Goal: Transaction & Acquisition: Obtain resource

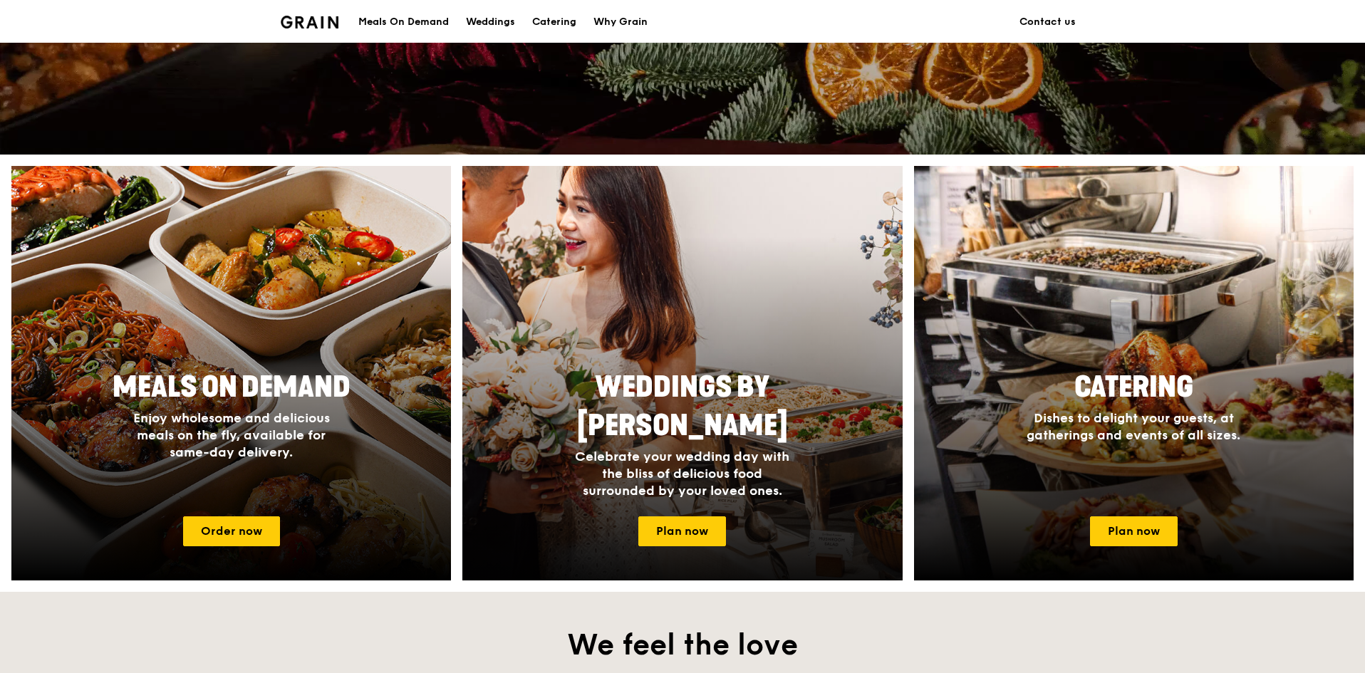
scroll to position [427, 0]
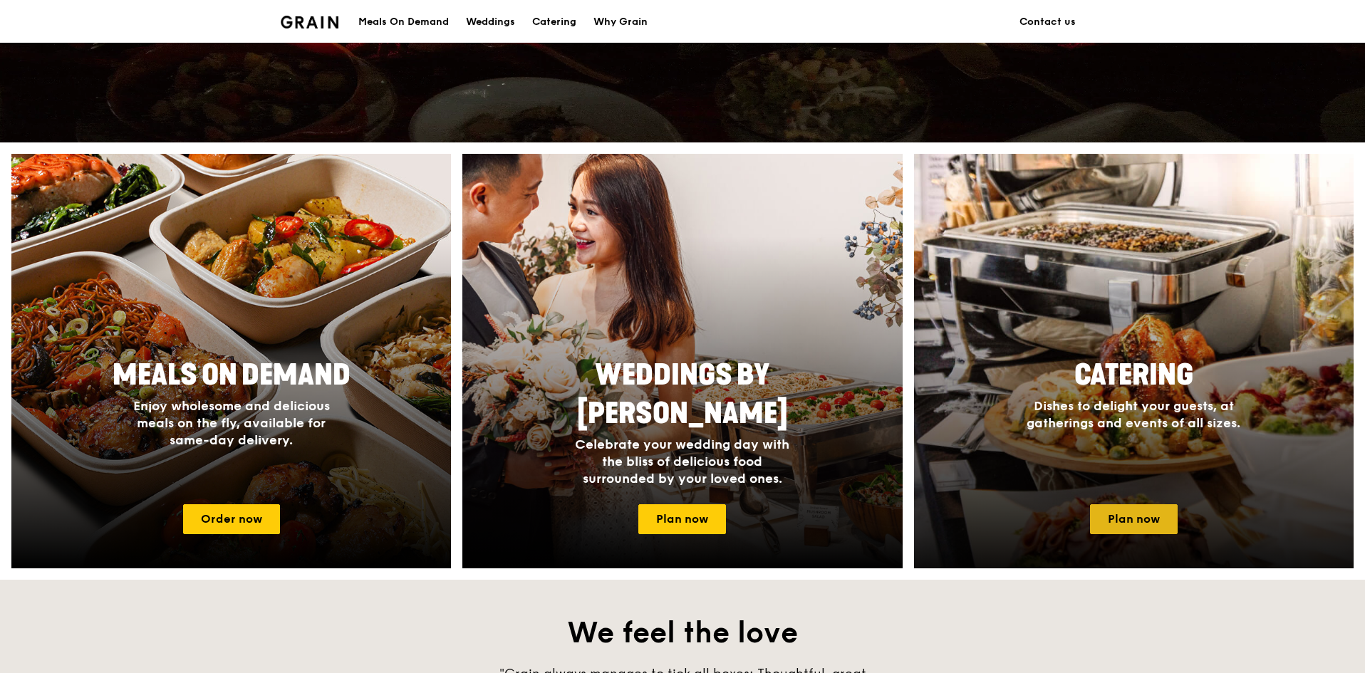
click at [1164, 528] on link "Plan now" at bounding box center [1134, 519] width 88 height 30
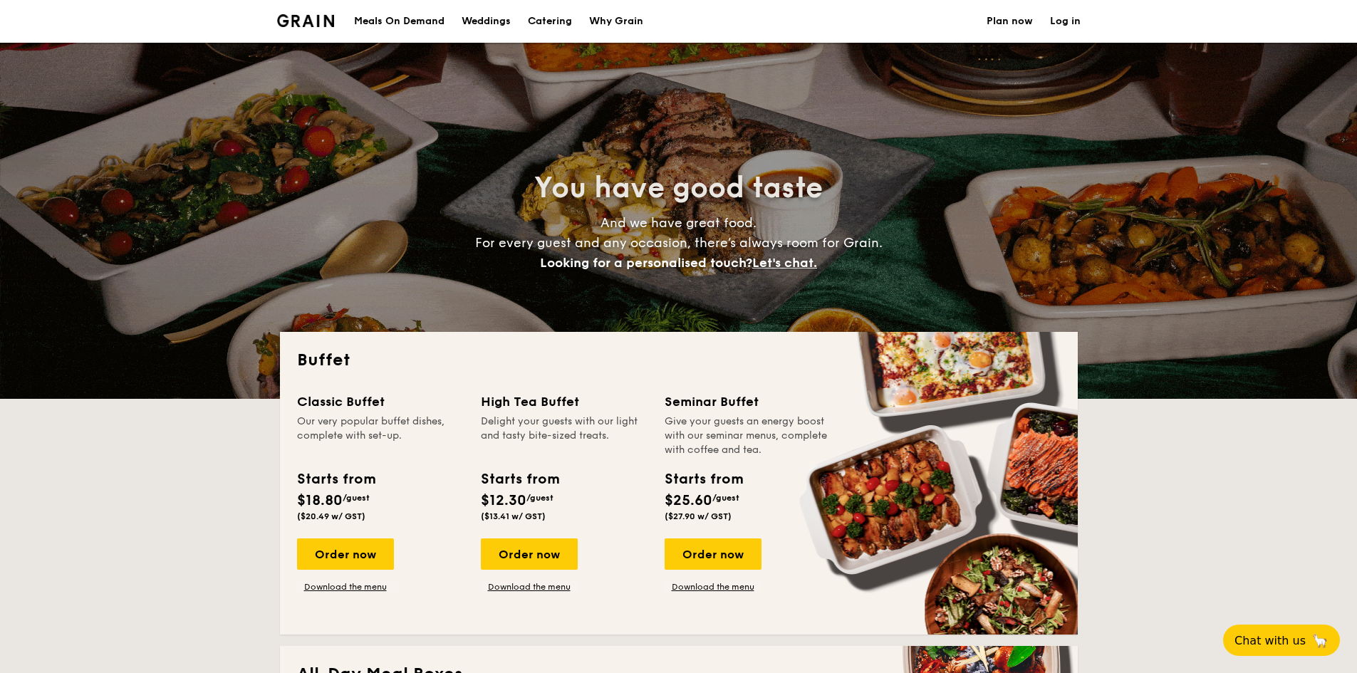
select select
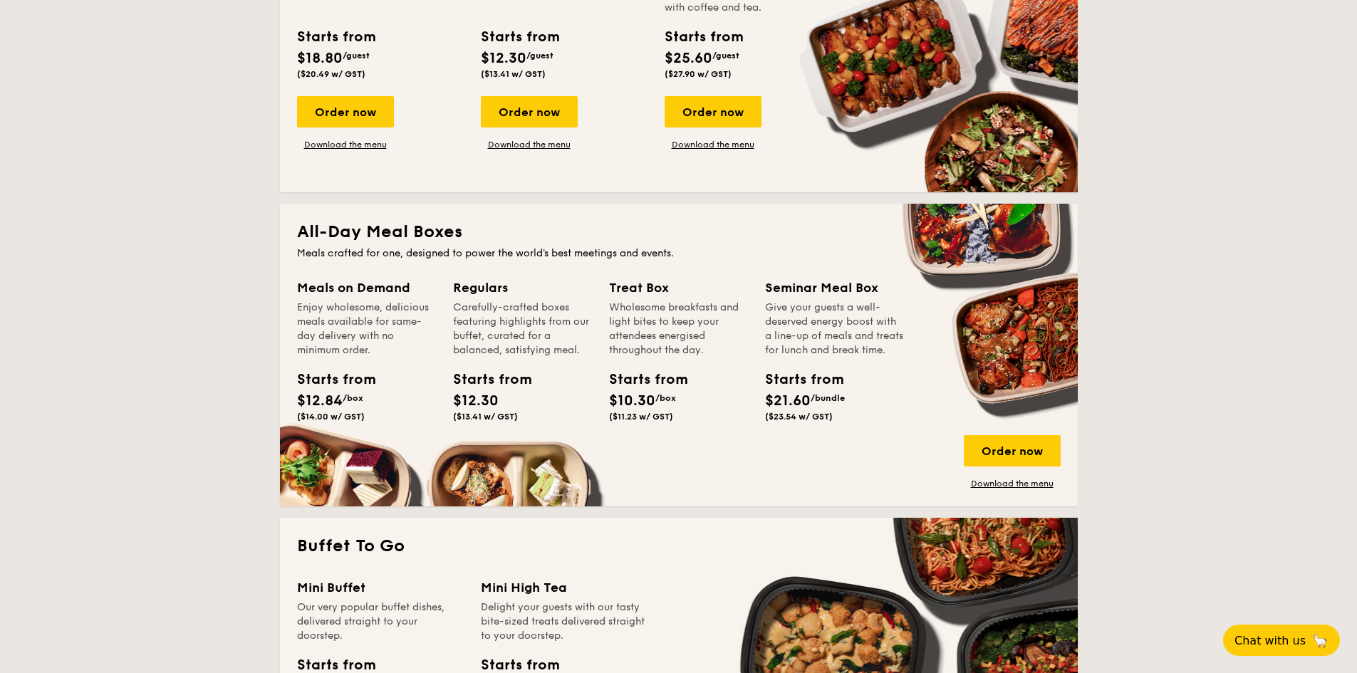
scroll to position [285, 0]
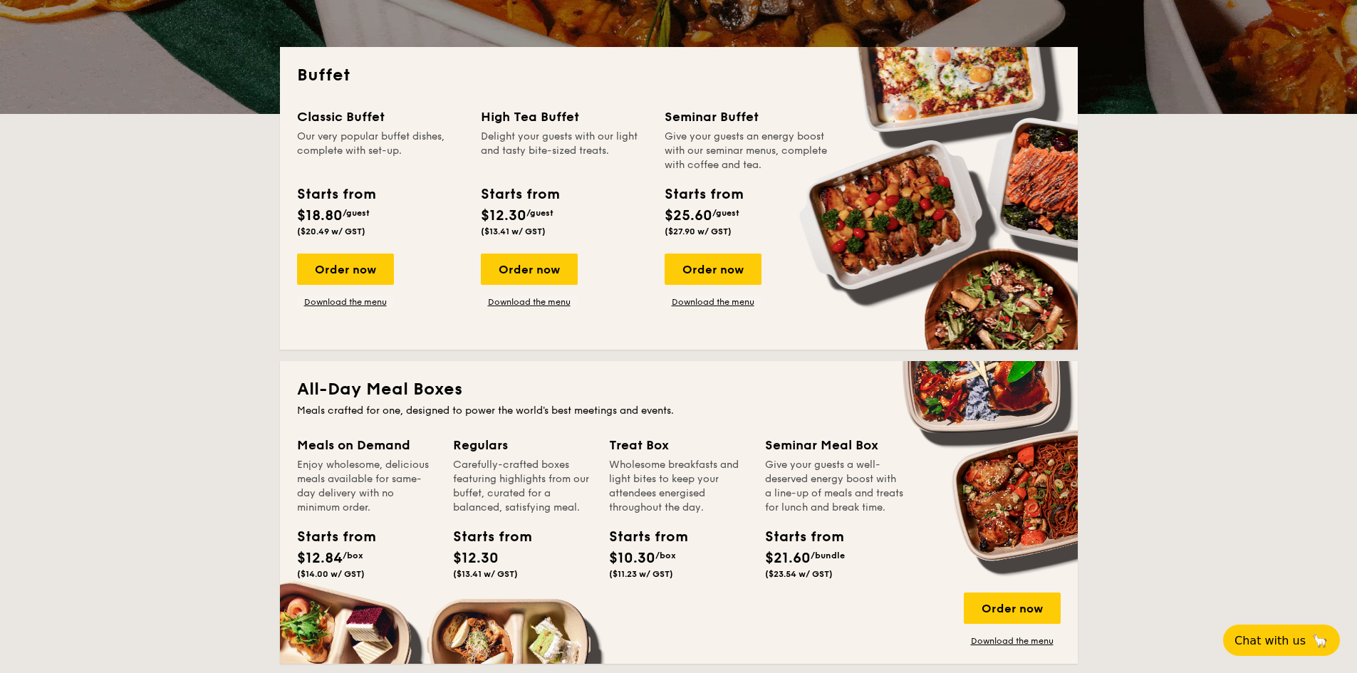
click at [359, 308] on div "Classic Buffet Our very popular buffet dishes, complete with set-up. Starts fro…" at bounding box center [679, 220] width 764 height 226
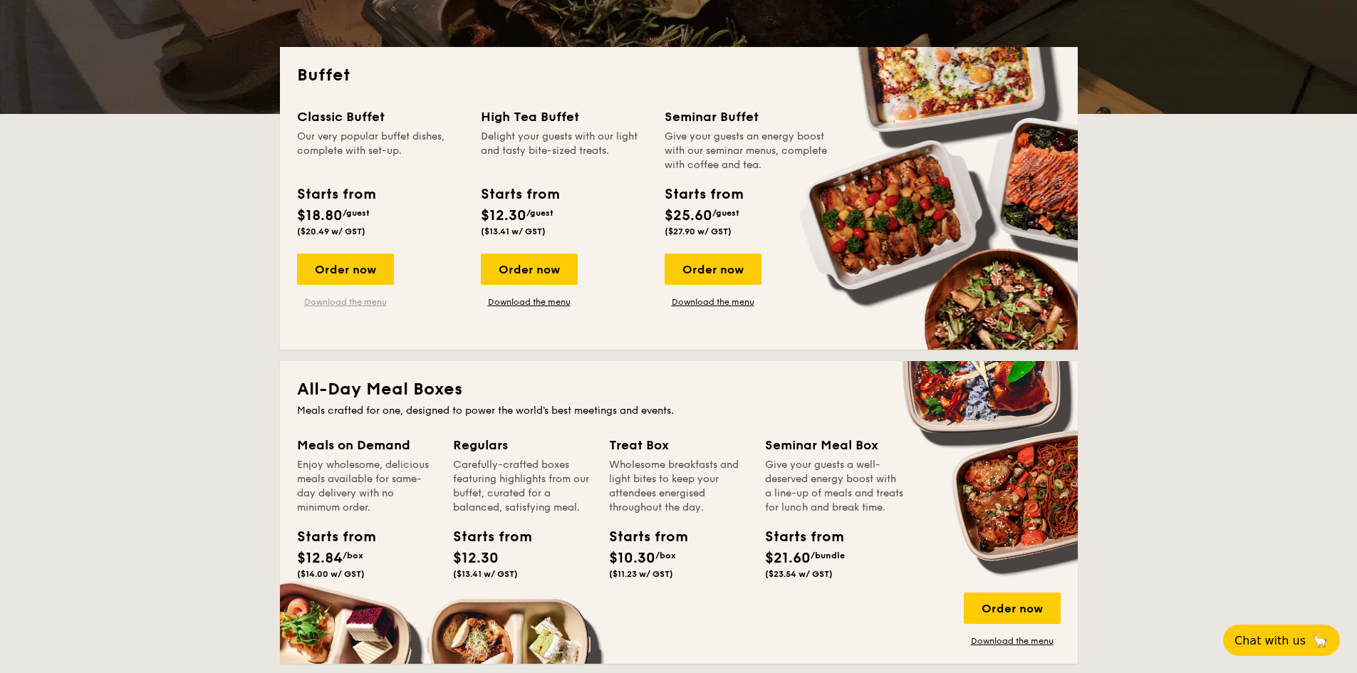
click at [364, 301] on link "Download the menu" at bounding box center [345, 301] width 97 height 11
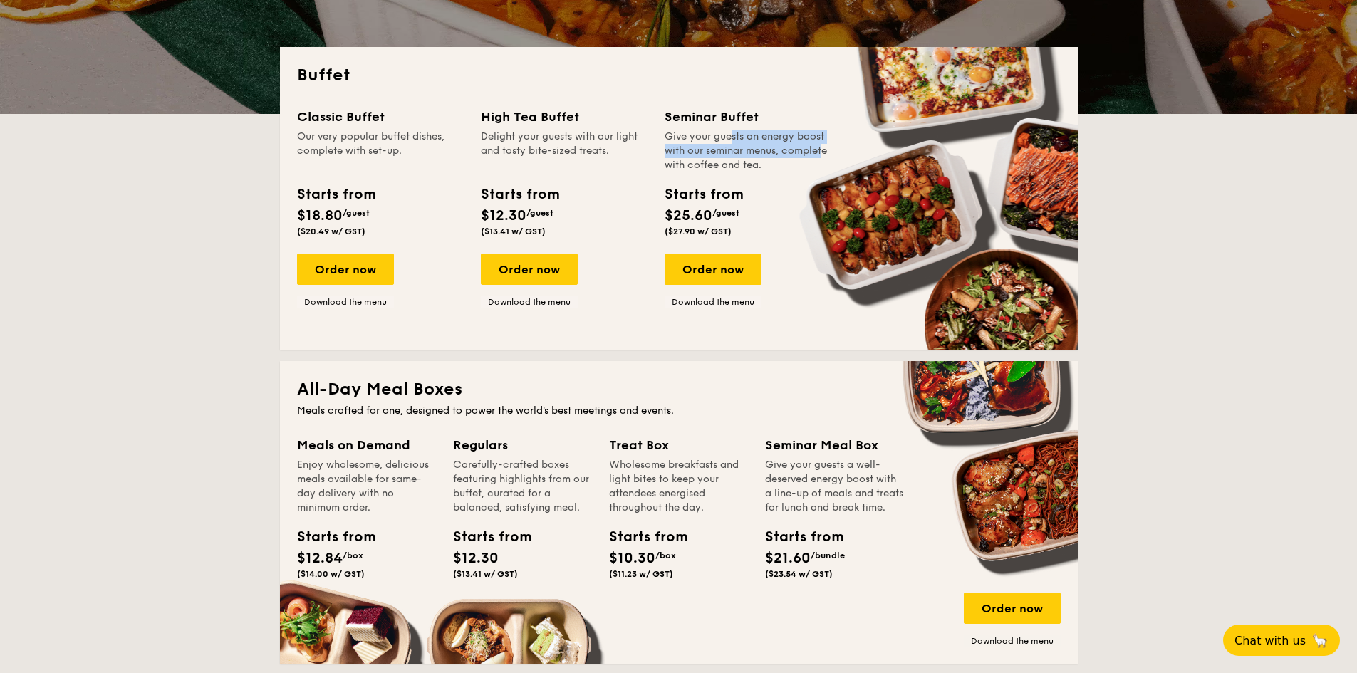
drag, startPoint x: 727, startPoint y: 140, endPoint x: 786, endPoint y: 155, distance: 61.7
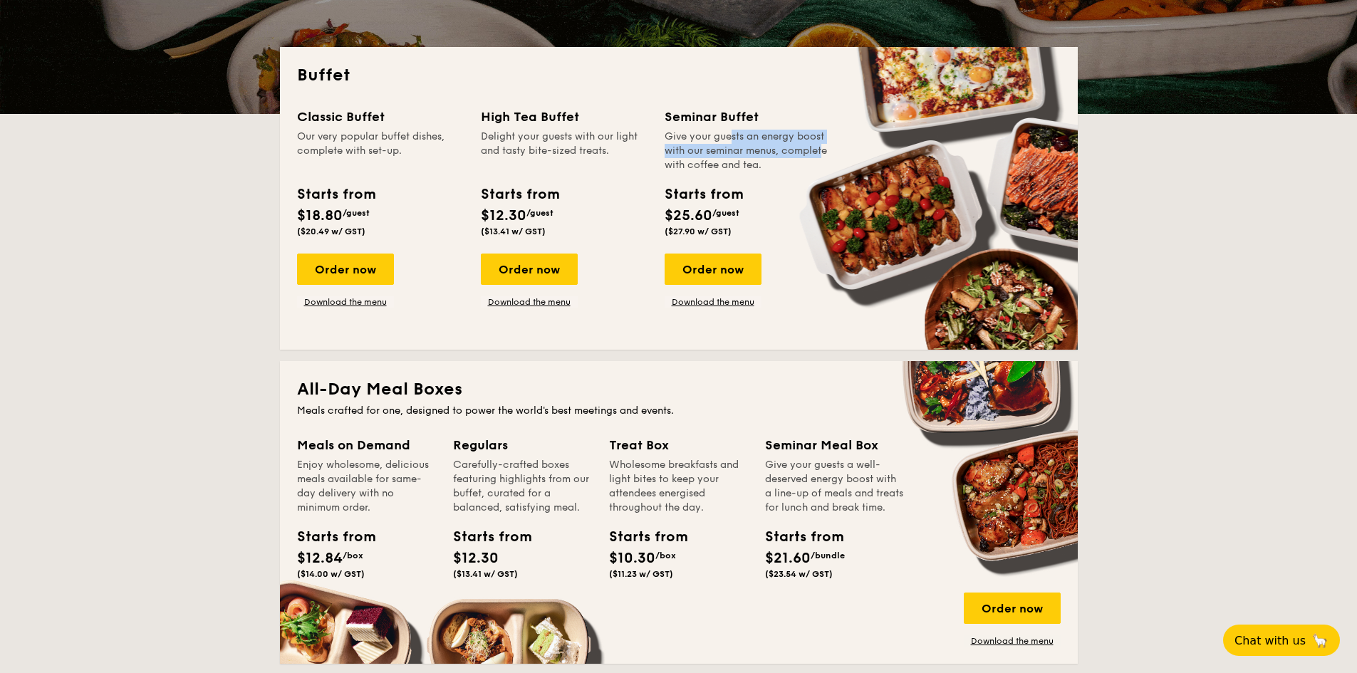
click at [786, 155] on div "Give your guests an energy boost with our seminar menus, complete with coffee a…" at bounding box center [748, 151] width 167 height 43
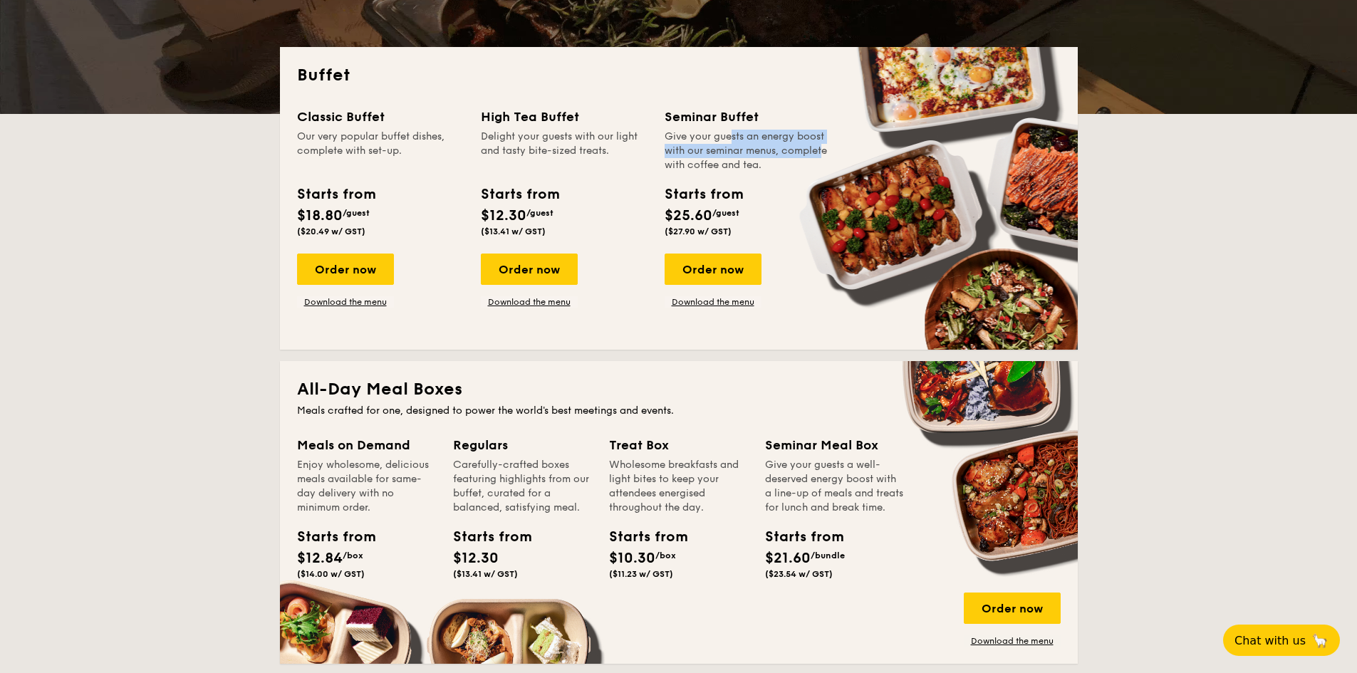
click at [786, 155] on div "Give your guests an energy boost with our seminar menus, complete with coffee a…" at bounding box center [748, 151] width 167 height 43
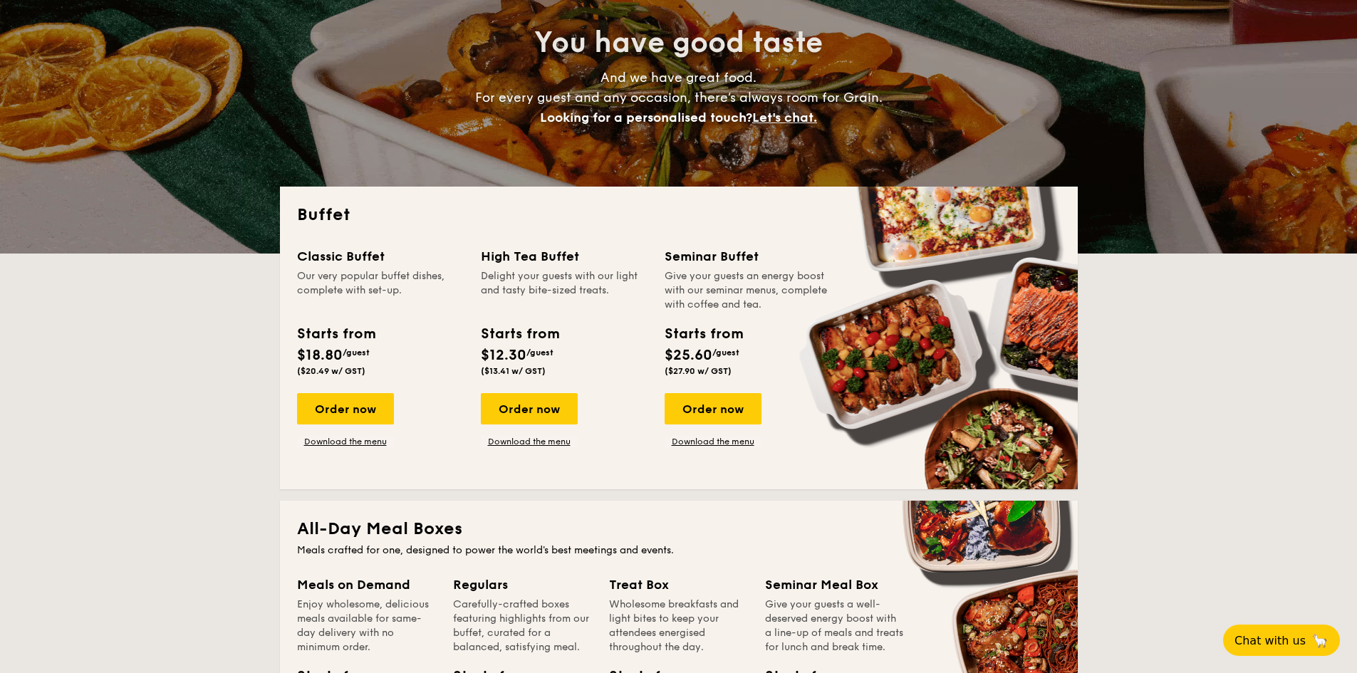
scroll to position [0, 0]
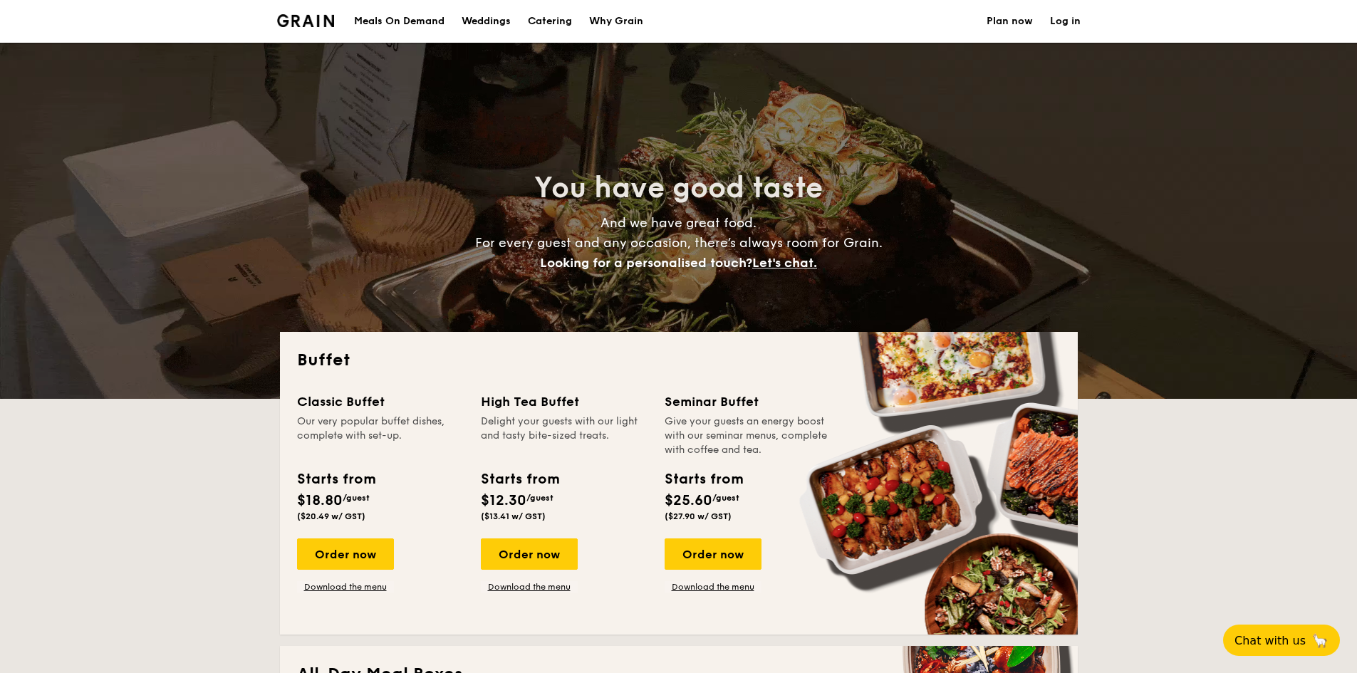
click at [297, 20] on img at bounding box center [306, 20] width 58 height 13
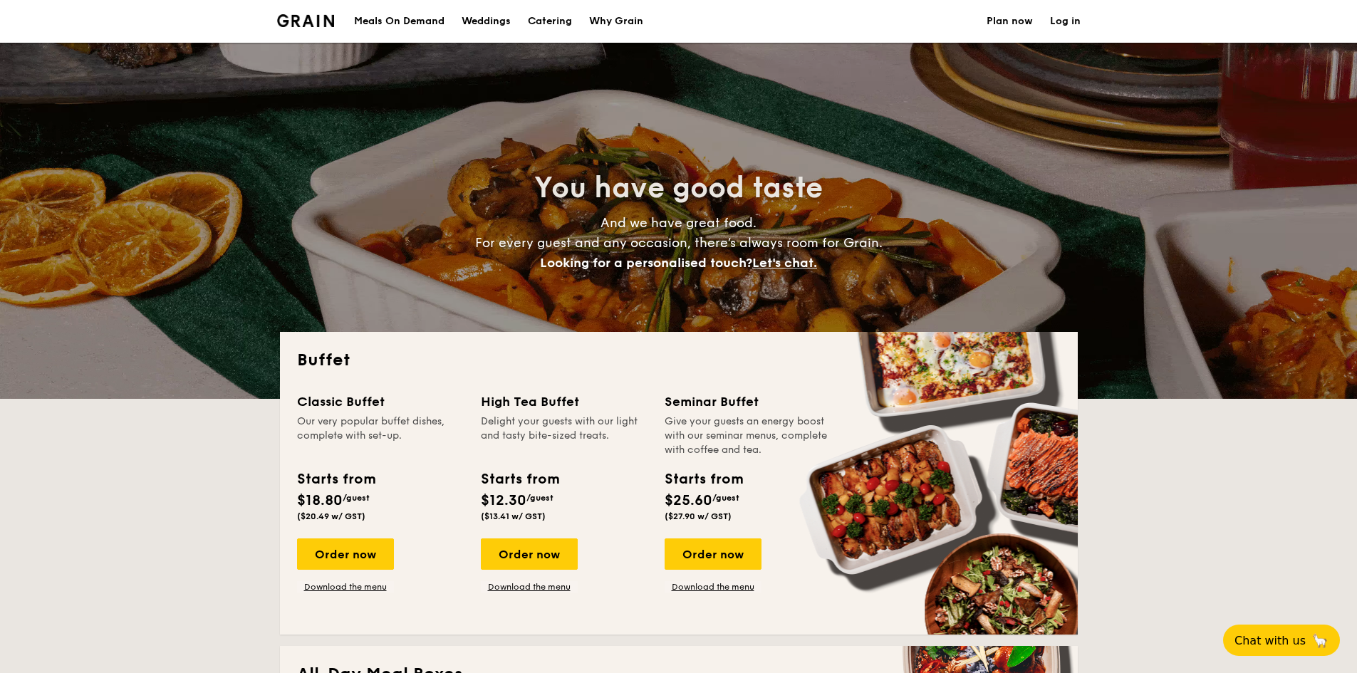
click at [297, 20] on img at bounding box center [306, 20] width 58 height 13
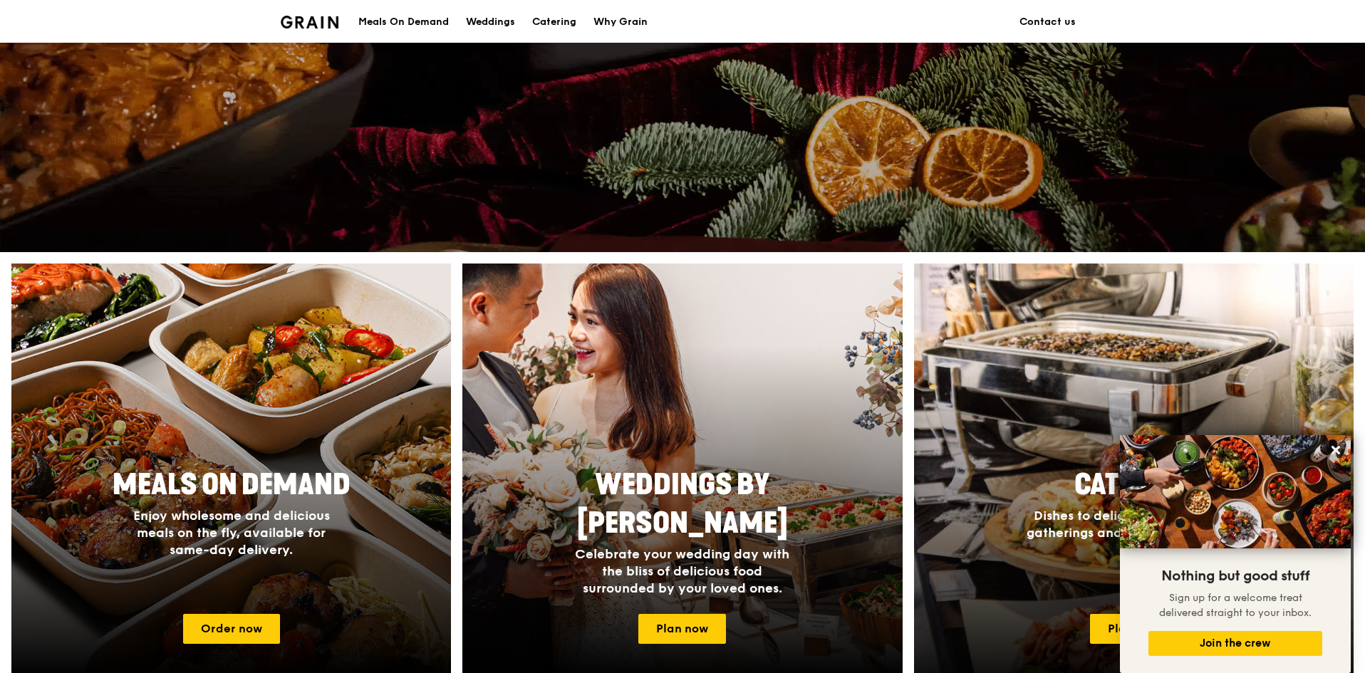
scroll to position [427, 0]
